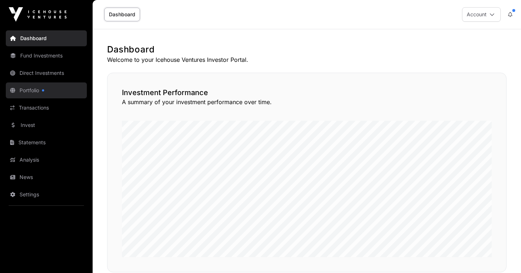
click at [34, 88] on link "Portfolio" at bounding box center [46, 91] width 81 height 16
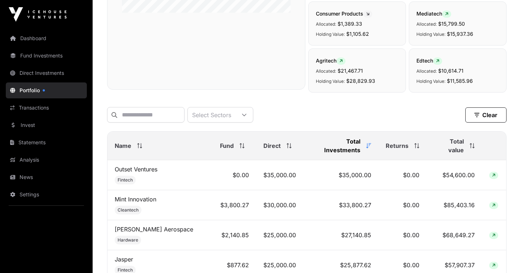
scroll to position [161, 0]
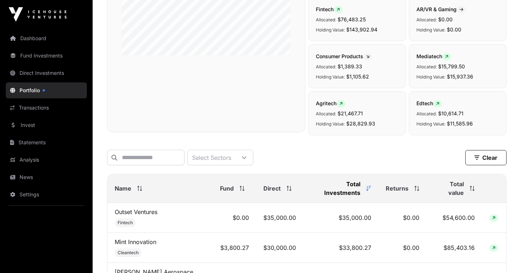
click at [452, 185] on span "Total value" at bounding box center [449, 188] width 30 height 17
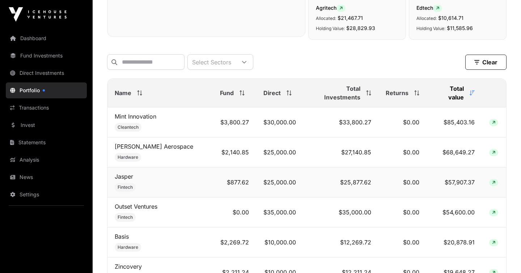
scroll to position [253, 0]
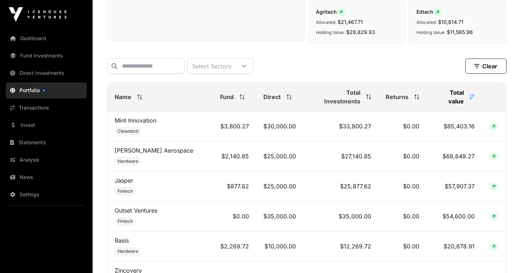
click at [142, 95] on div "Name" at bounding box center [160, 97] width 91 height 9
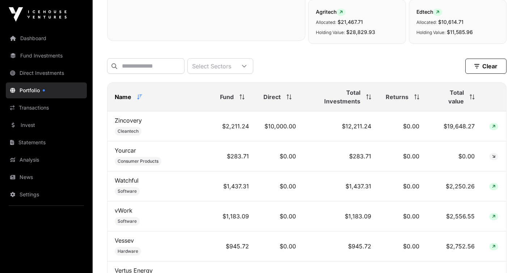
click at [142, 95] on div "Name" at bounding box center [160, 97] width 91 height 9
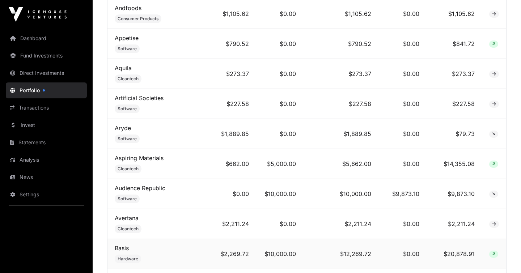
scroll to position [455, 0]
click at [34, 103] on link "Transactions" at bounding box center [46, 108] width 81 height 16
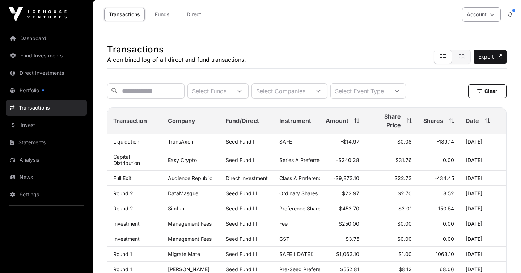
click at [474, 19] on button "Account" at bounding box center [481, 14] width 39 height 14
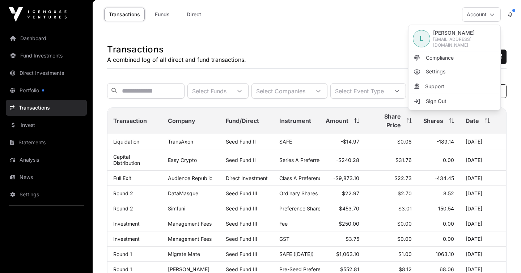
click at [447, 39] on span "[EMAIL_ADDRESS][DOMAIN_NAME]" at bounding box center [464, 43] width 63 height 12
click at [436, 40] on span "[EMAIL_ADDRESS][DOMAIN_NAME]" at bounding box center [464, 43] width 63 height 12
click at [428, 60] on link "Compliance" at bounding box center [454, 57] width 89 height 13
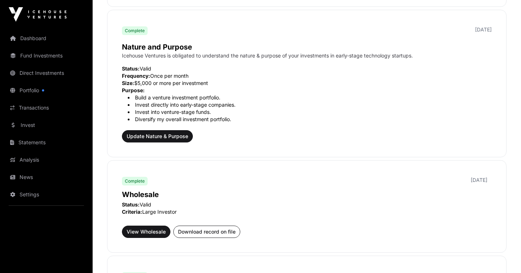
scroll to position [210, 0]
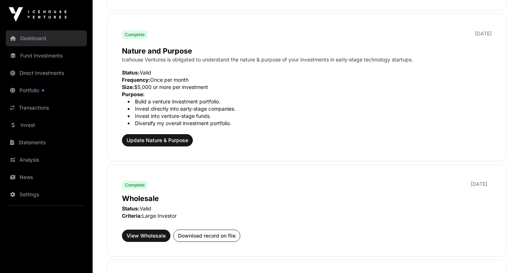
click at [31, 36] on link "Dashboard" at bounding box center [46, 38] width 81 height 16
